Goal: Task Accomplishment & Management: Manage account settings

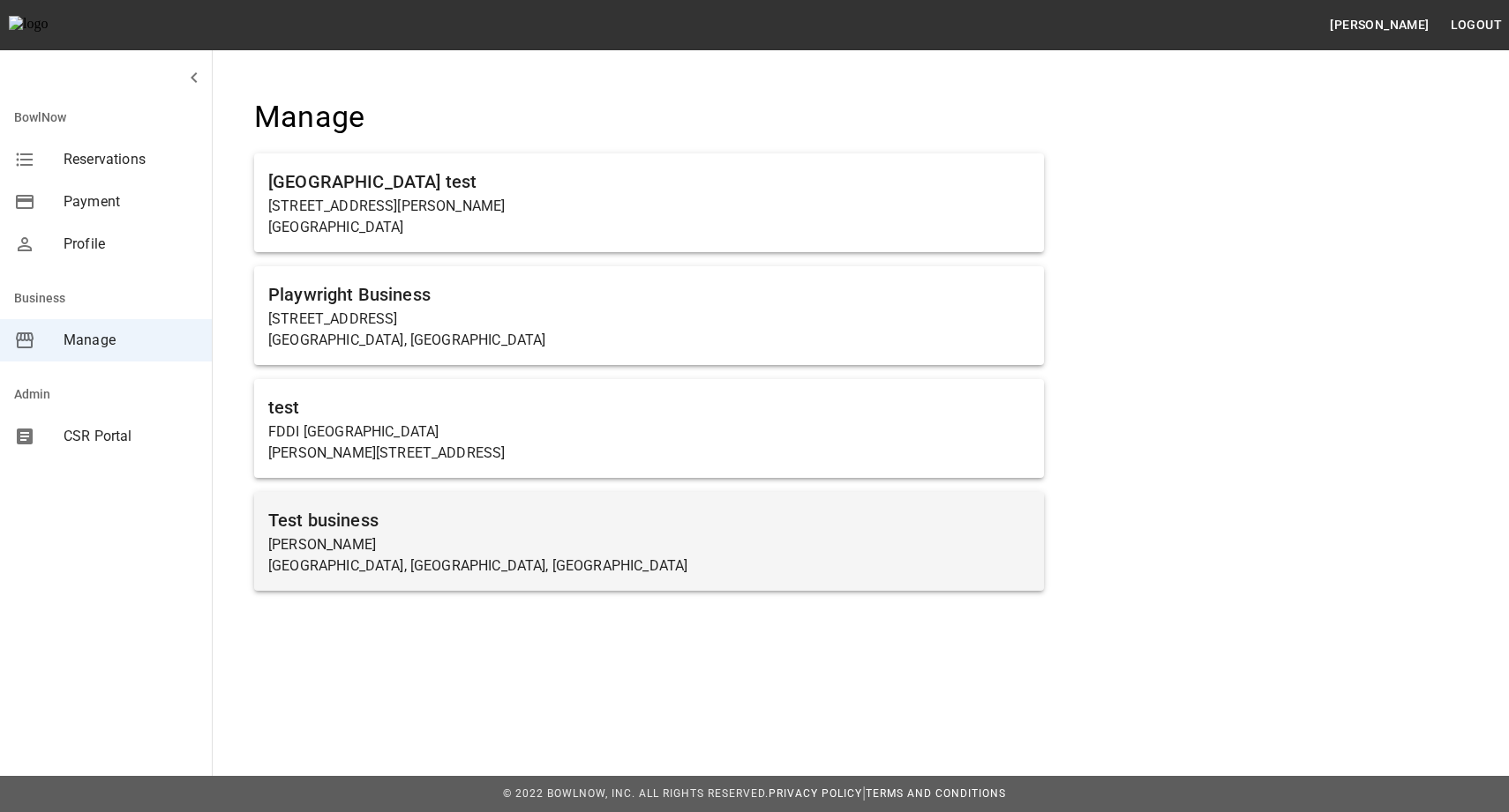
click at [438, 543] on p "[PERSON_NAME]" at bounding box center [649, 545] width 762 height 21
click at [411, 536] on p "[PERSON_NAME]" at bounding box center [649, 545] width 762 height 21
click at [399, 539] on p "[PERSON_NAME]" at bounding box center [649, 545] width 762 height 21
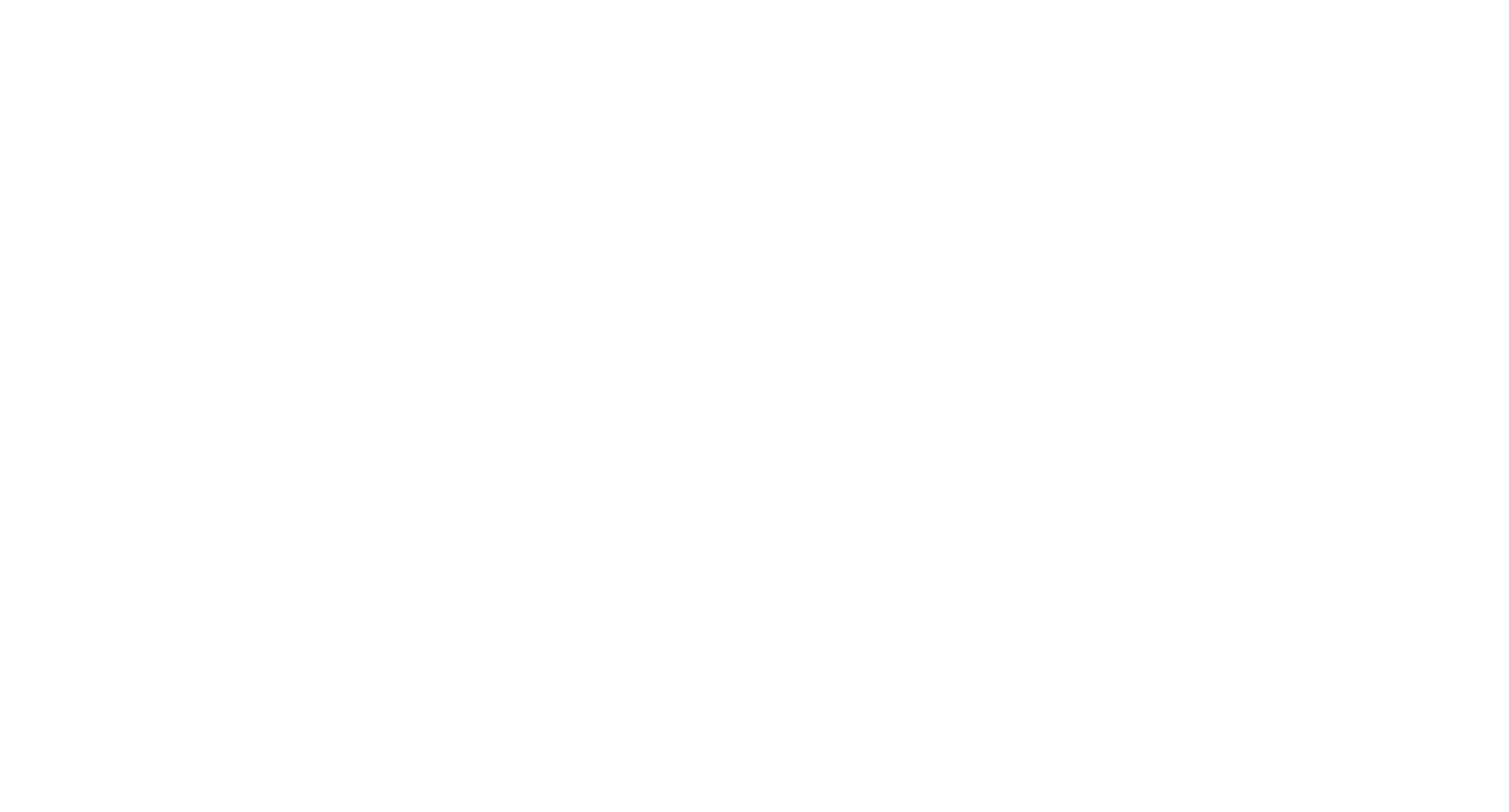
click at [370, 0] on html at bounding box center [754, 0] width 1509 height 0
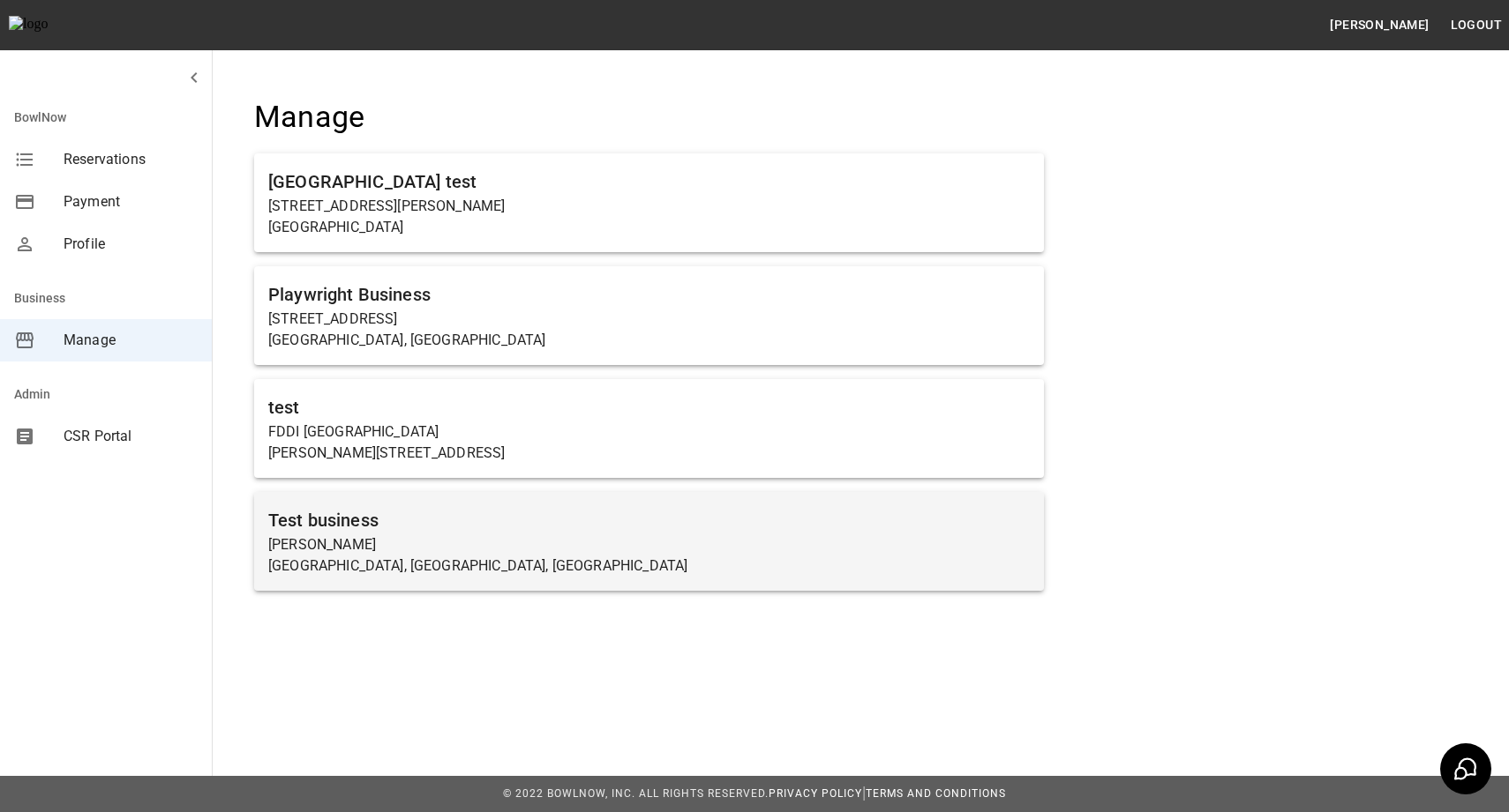
click at [365, 521] on h6 "Test business" at bounding box center [649, 521] width 762 height 29
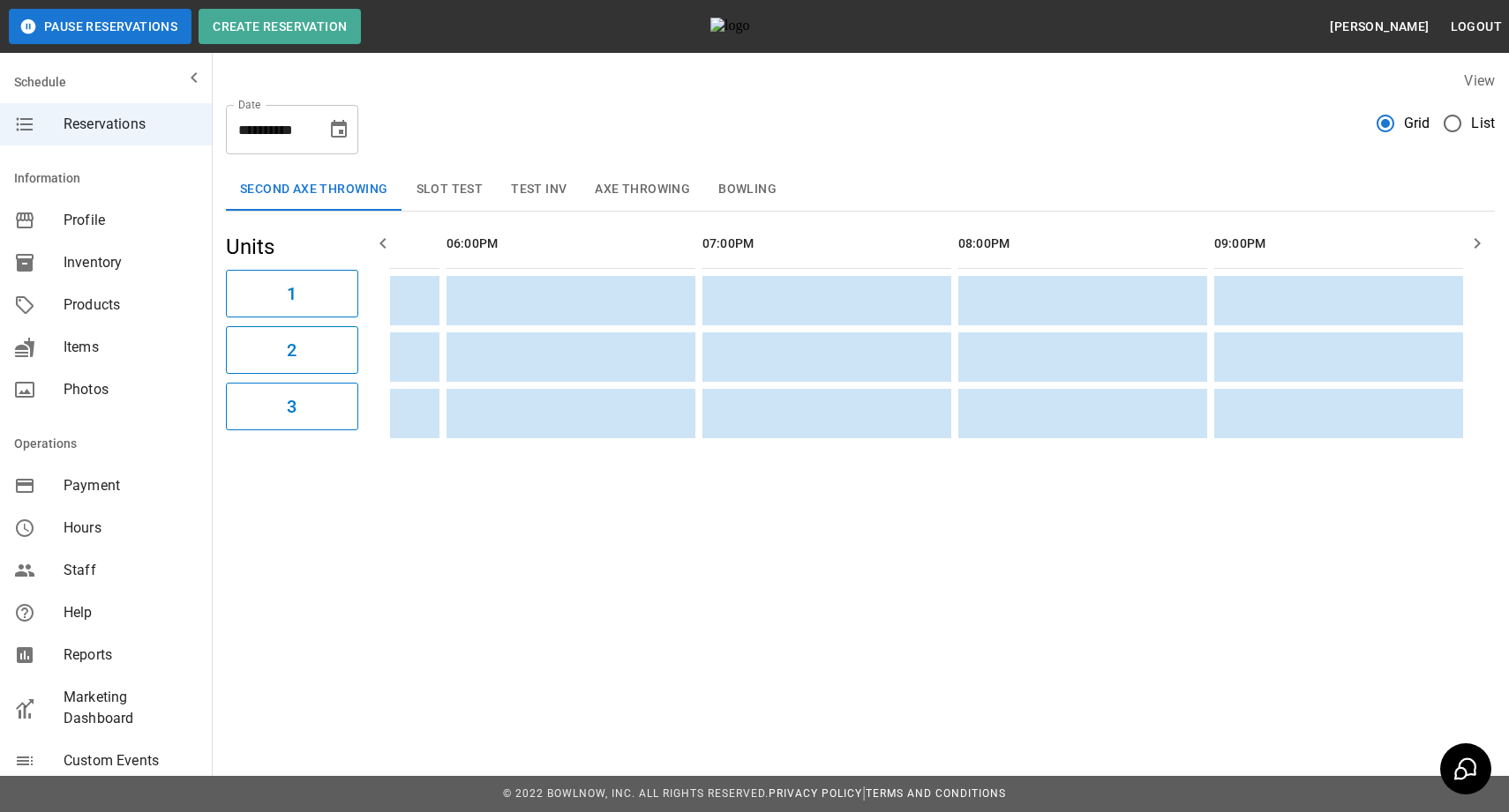
scroll to position [0, 2792]
